Goal: Communication & Community: Answer question/provide support

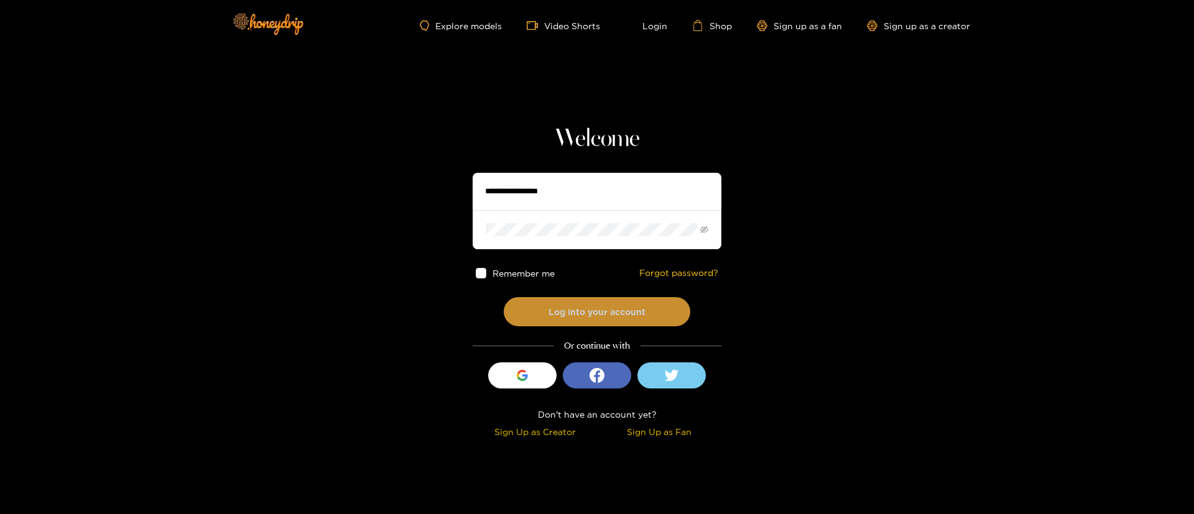
type input "**********"
click at [583, 314] on button "Log into your account" at bounding box center [597, 311] width 187 height 29
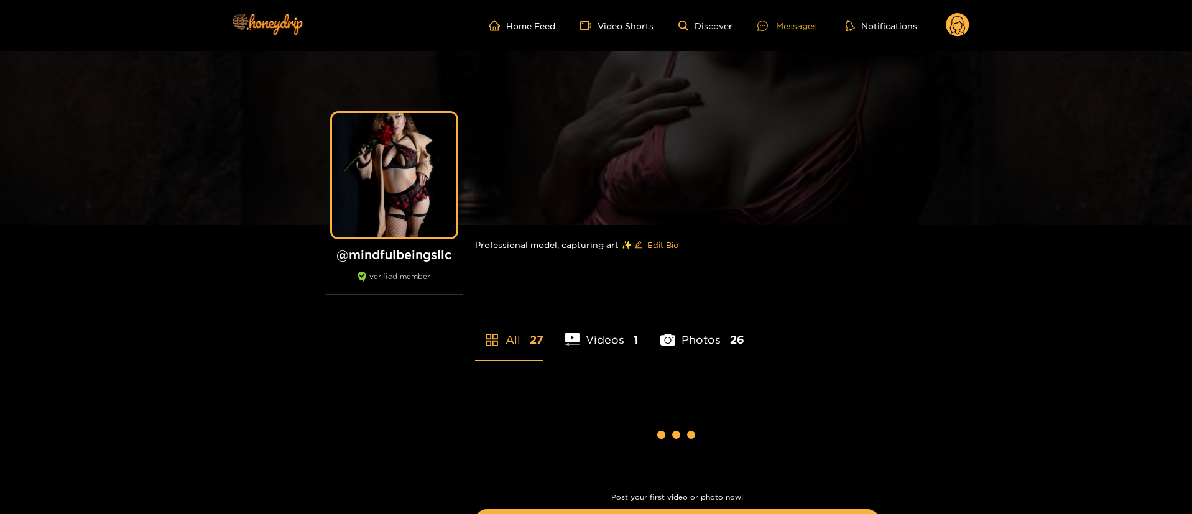
click at [798, 24] on div "Messages" at bounding box center [787, 26] width 60 height 14
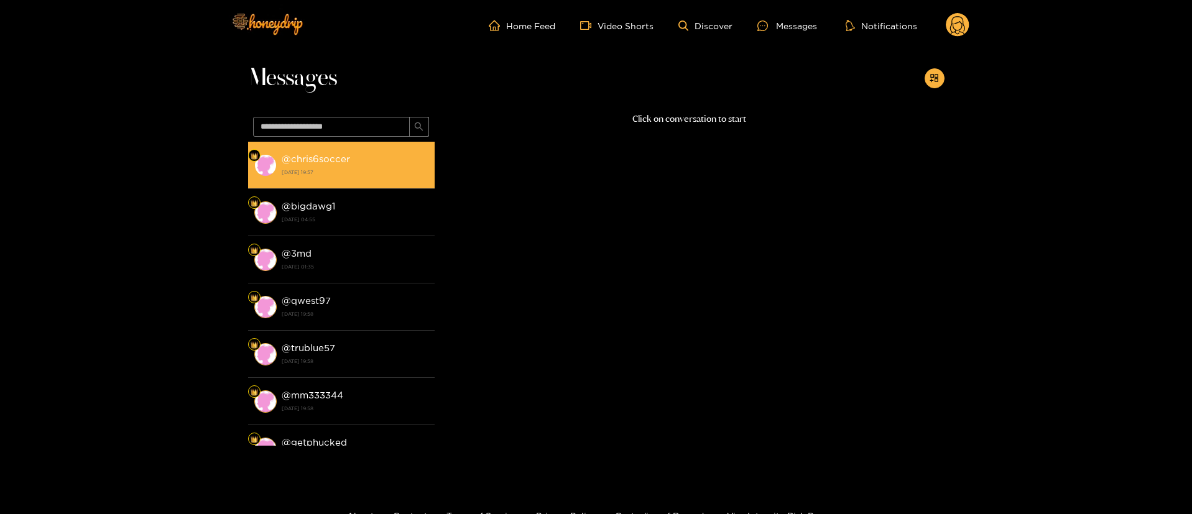
click at [404, 164] on div "@ chris6soccer 22 September 2025 19:57" at bounding box center [355, 165] width 147 height 28
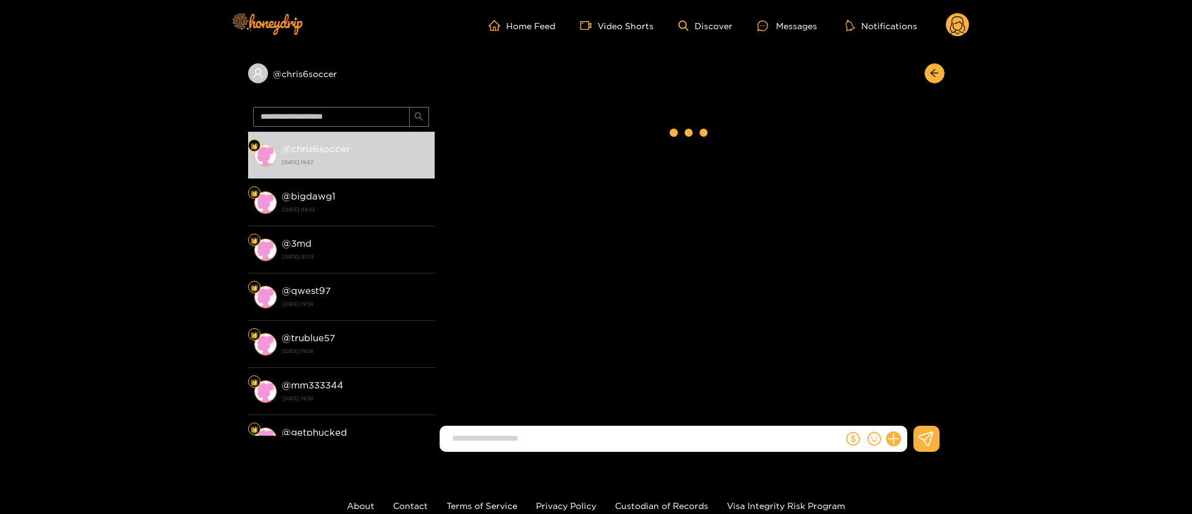
scroll to position [236, 0]
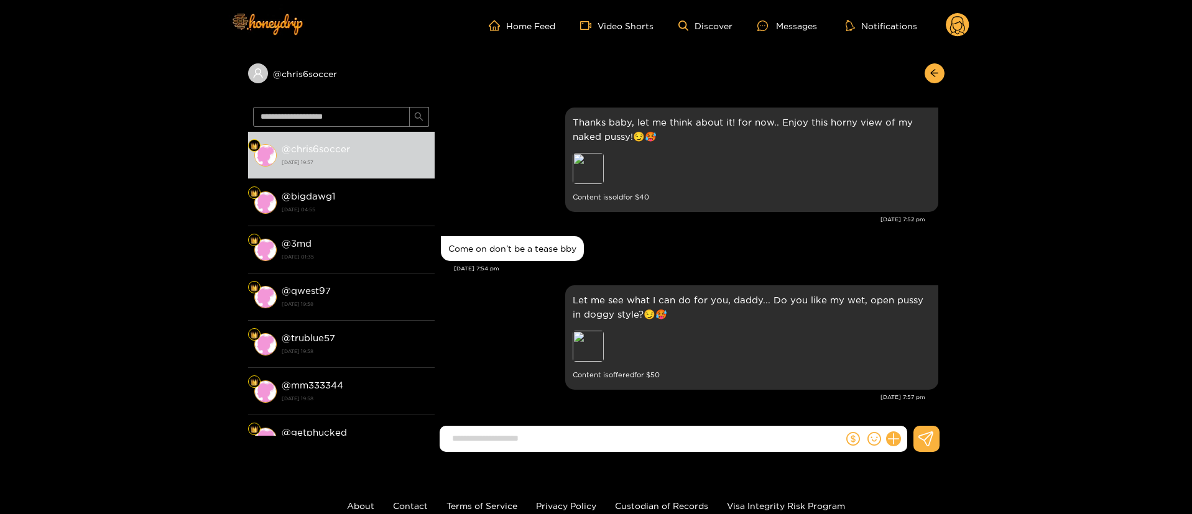
click at [963, 16] on circle at bounding box center [958, 25] width 24 height 24
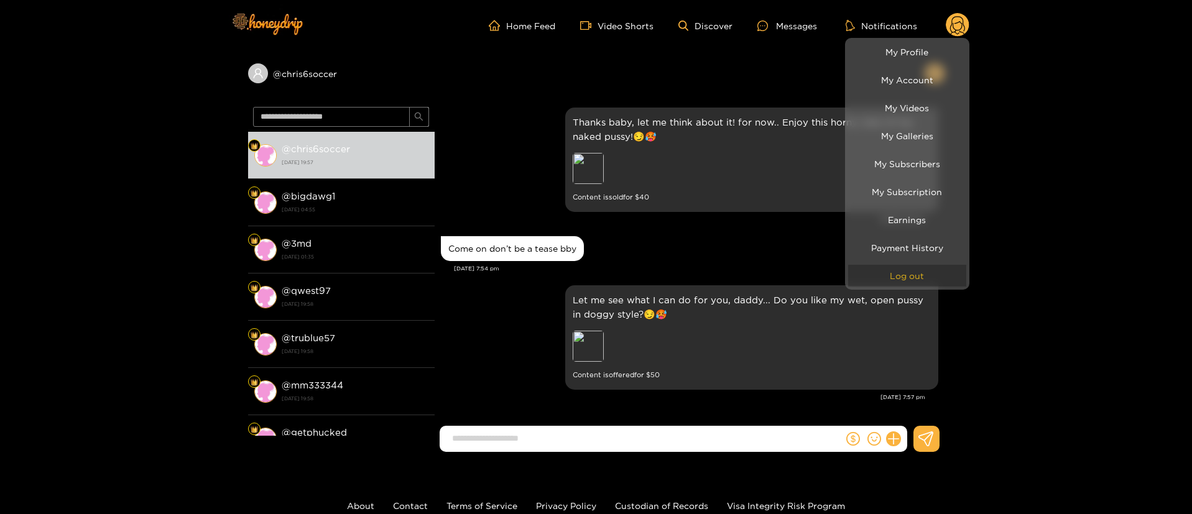
click at [907, 277] on button "Log out" at bounding box center [907, 276] width 118 height 22
